Goal: Task Accomplishment & Management: Use online tool/utility

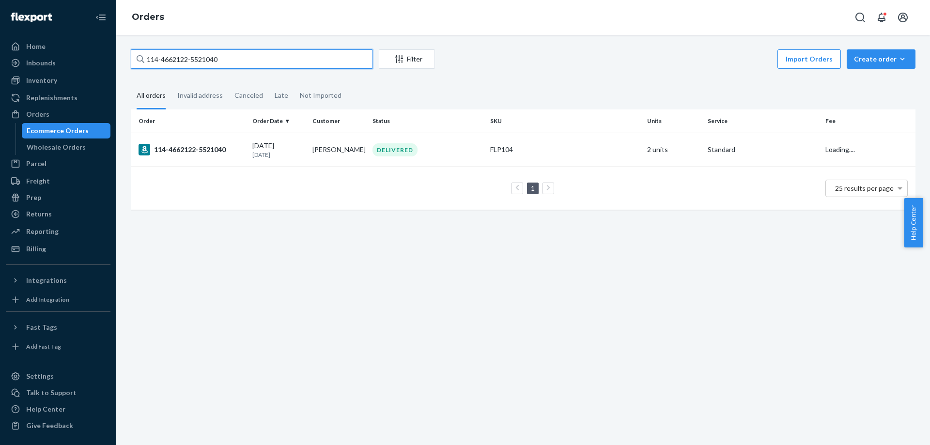
drag, startPoint x: 263, startPoint y: 57, endPoint x: 150, endPoint y: 50, distance: 113.1
click at [150, 50] on input "114-4662122-5521040" at bounding box center [252, 58] width 242 height 19
drag, startPoint x: 229, startPoint y: 54, endPoint x: 230, endPoint y: 60, distance: 5.9
click at [229, 54] on input "114-4662122-5521040" at bounding box center [252, 58] width 242 height 19
click at [243, 66] on input "114-4662122-5521040" at bounding box center [252, 58] width 242 height 19
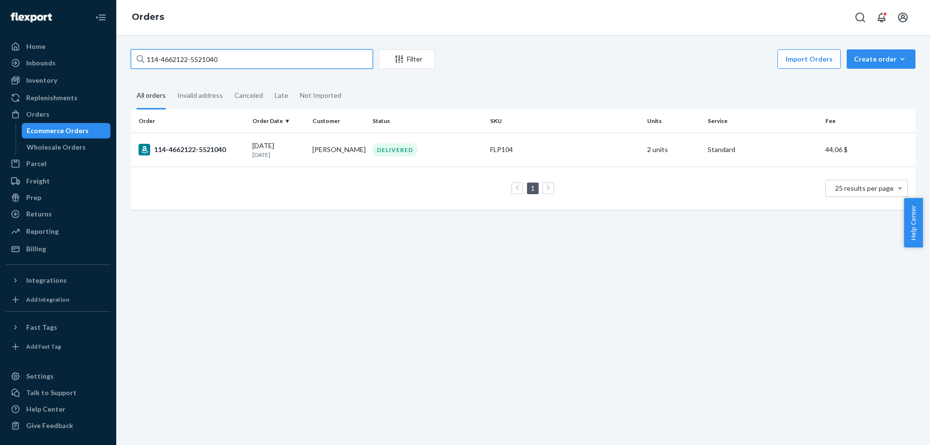
drag, startPoint x: 259, startPoint y: 60, endPoint x: 130, endPoint y: 61, distance: 128.9
click at [130, 61] on div "114-4662122-5521040 Filter Import Orders Create order Ecommerce order Removal o…" at bounding box center [523, 134] width 799 height 170
type input "MK-368269"
click at [167, 153] on div "#MK-368269" at bounding box center [192, 150] width 106 height 12
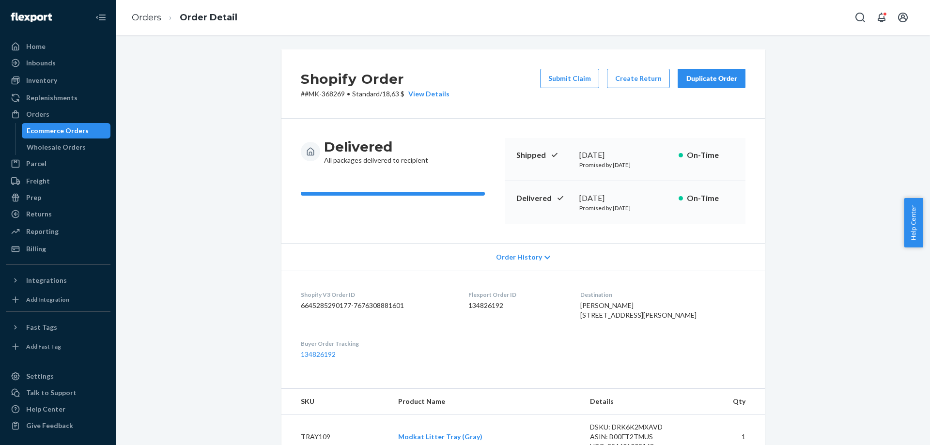
click at [732, 77] on div "Duplicate Order" at bounding box center [711, 79] width 51 height 10
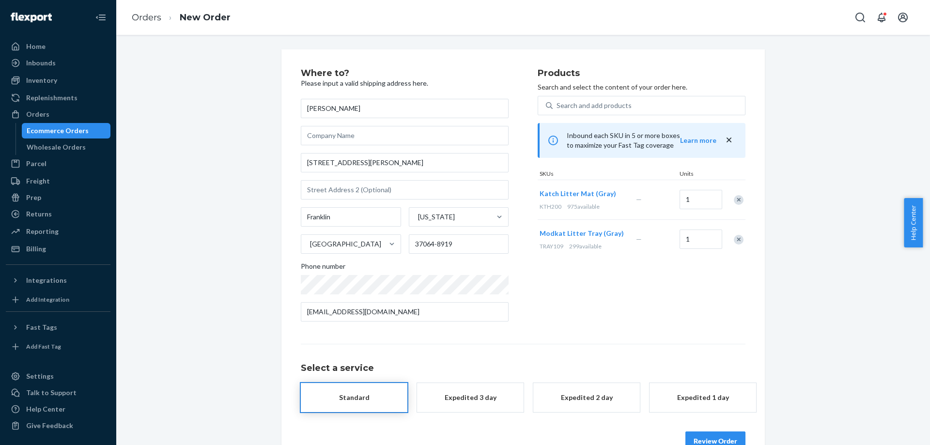
click at [737, 198] on div "Remove Item" at bounding box center [739, 200] width 10 height 10
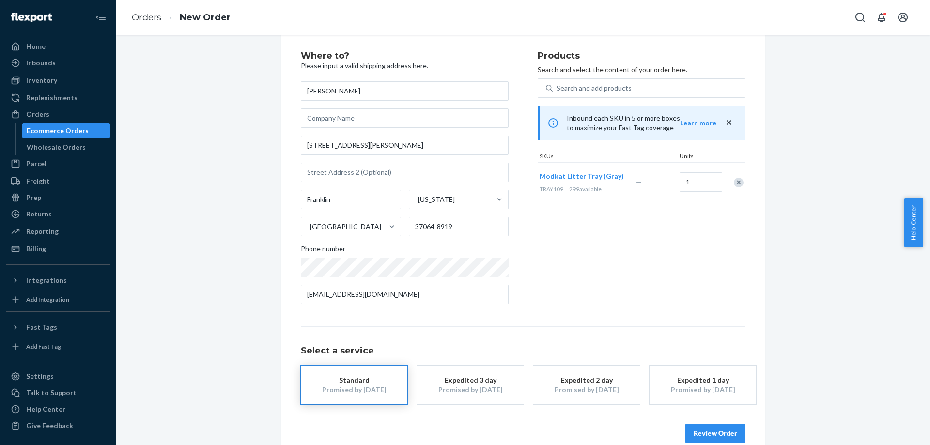
scroll to position [35, 0]
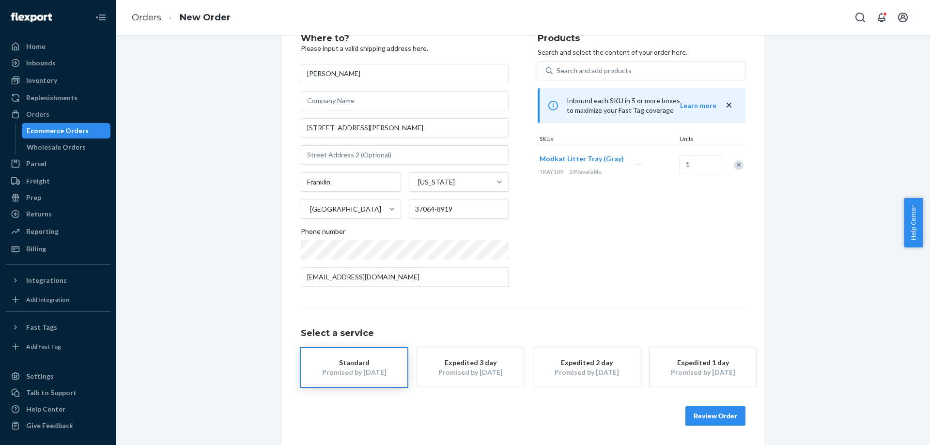
click at [689, 419] on button "Review Order" at bounding box center [716, 416] width 60 height 19
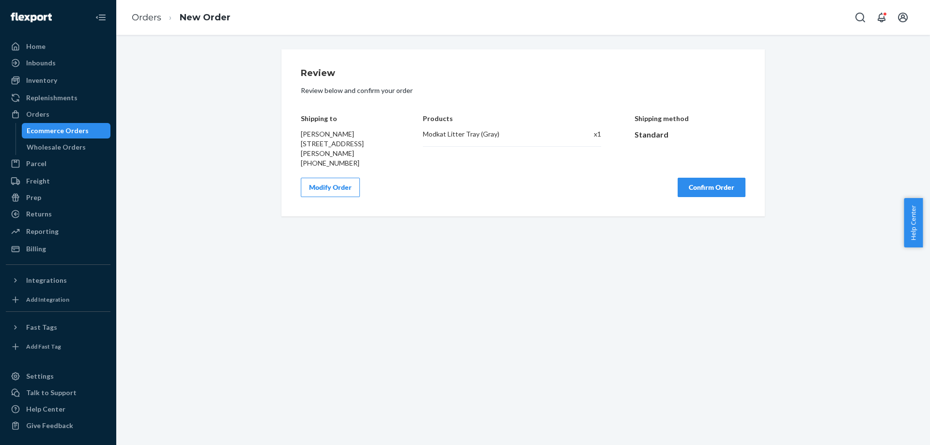
scroll to position [0, 0]
click at [713, 190] on button "Confirm Order" at bounding box center [712, 187] width 68 height 19
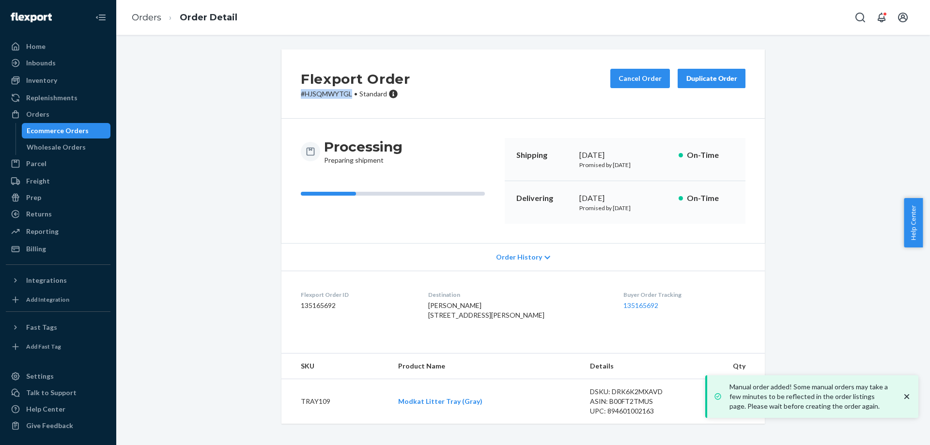
drag, startPoint x: 294, startPoint y: 97, endPoint x: 347, endPoint y: 94, distance: 52.9
click at [347, 94] on div "Flexport Order # HJSQMWYTGL • Standard Cancel Order Duplicate Order" at bounding box center [524, 83] width 484 height 69
copy p "# HJSQMWYTGL"
